Goal: Information Seeking & Learning: Learn about a topic

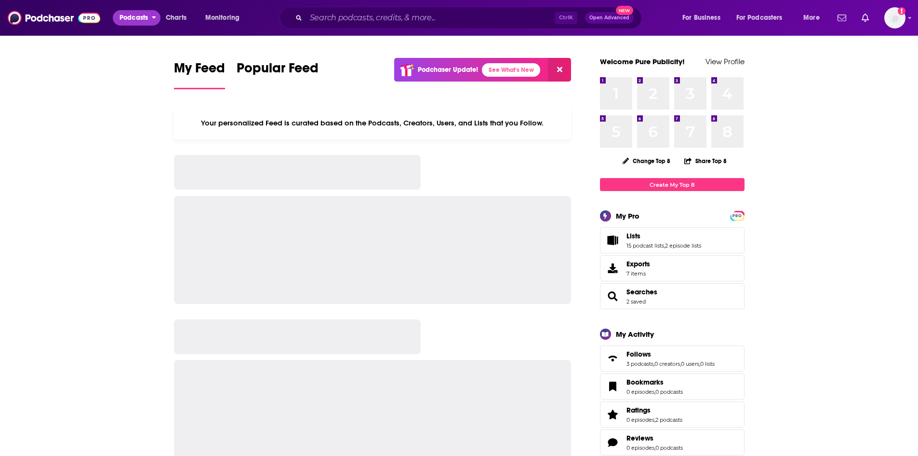
click at [127, 17] on span "Podcasts" at bounding box center [134, 17] width 28 height 13
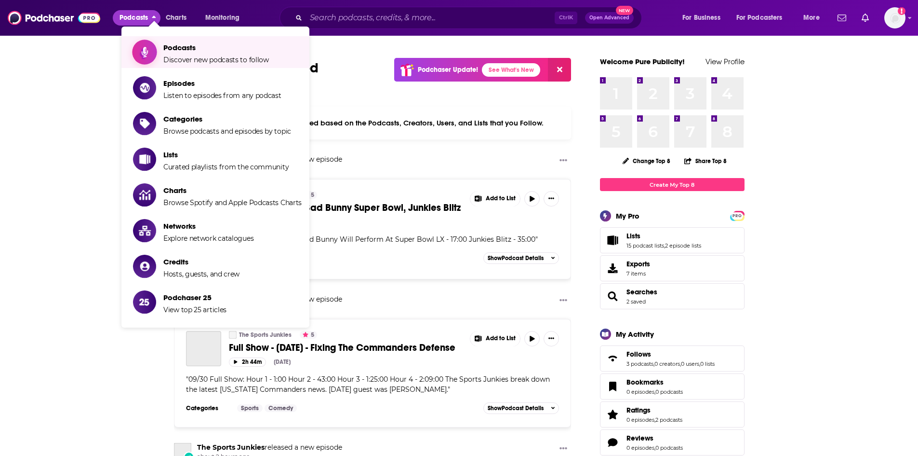
click at [203, 51] on span "Podcasts" at bounding box center [216, 47] width 106 height 9
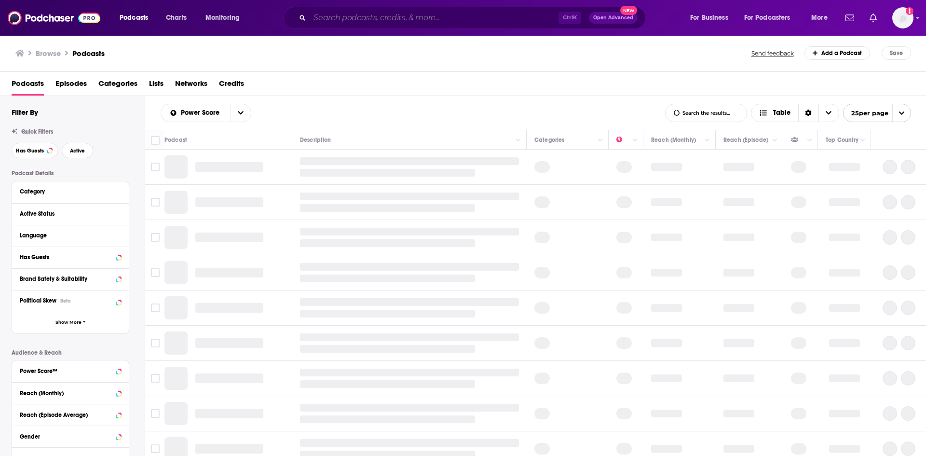
click at [327, 18] on input "Search podcasts, credits, & more..." at bounding box center [433, 17] width 249 height 15
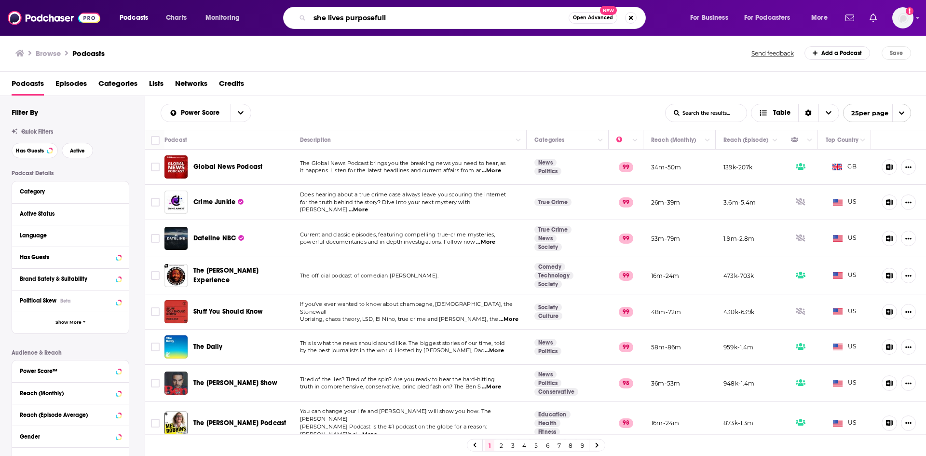
type input "she lives purposefully"
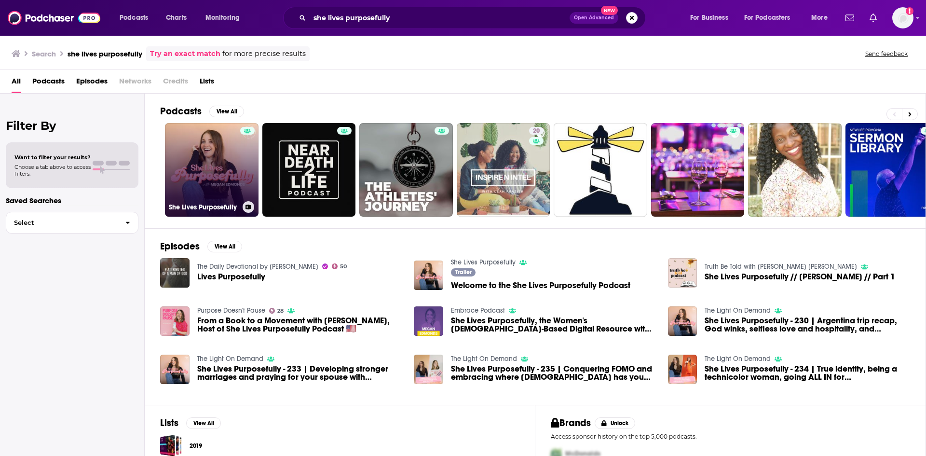
click at [204, 164] on link "She Lives Purposefully" at bounding box center [212, 170] width 94 height 94
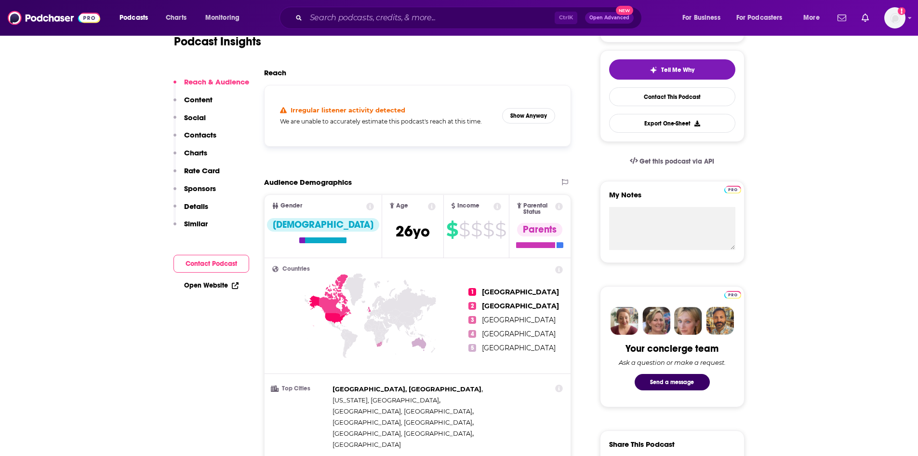
scroll to position [193, 0]
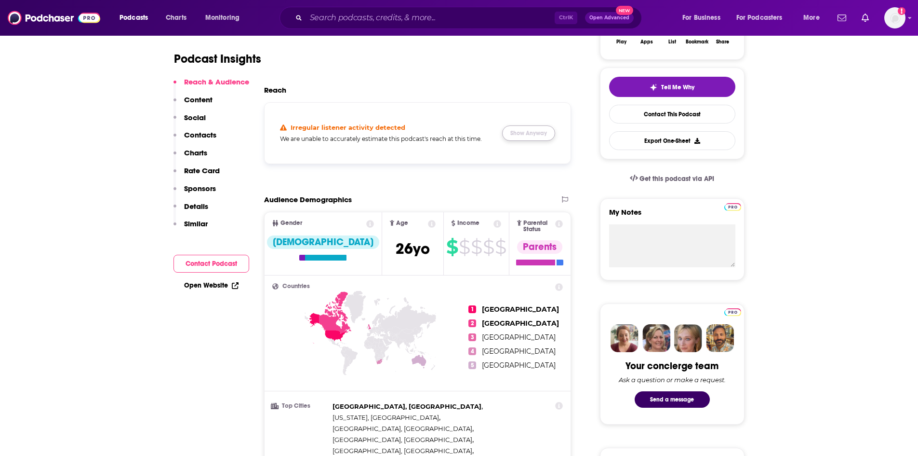
click at [536, 130] on button "Show Anyway" at bounding box center [528, 132] width 53 height 15
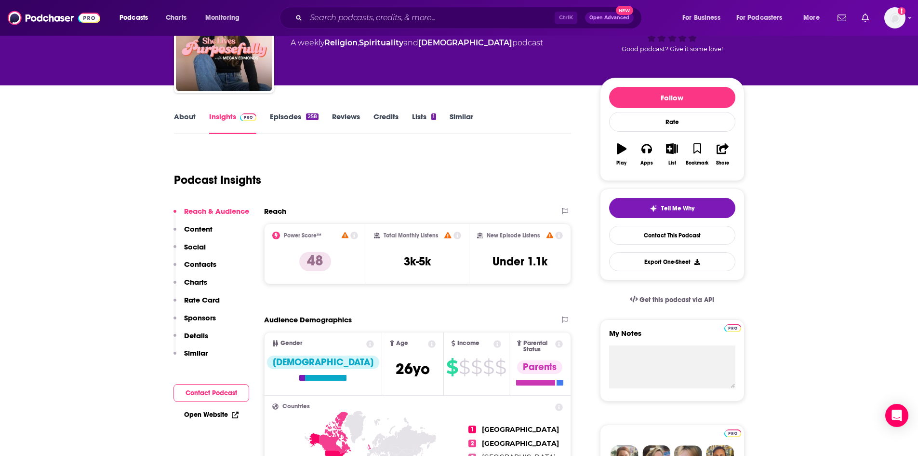
scroll to position [0, 0]
